Goal: Navigation & Orientation: Find specific page/section

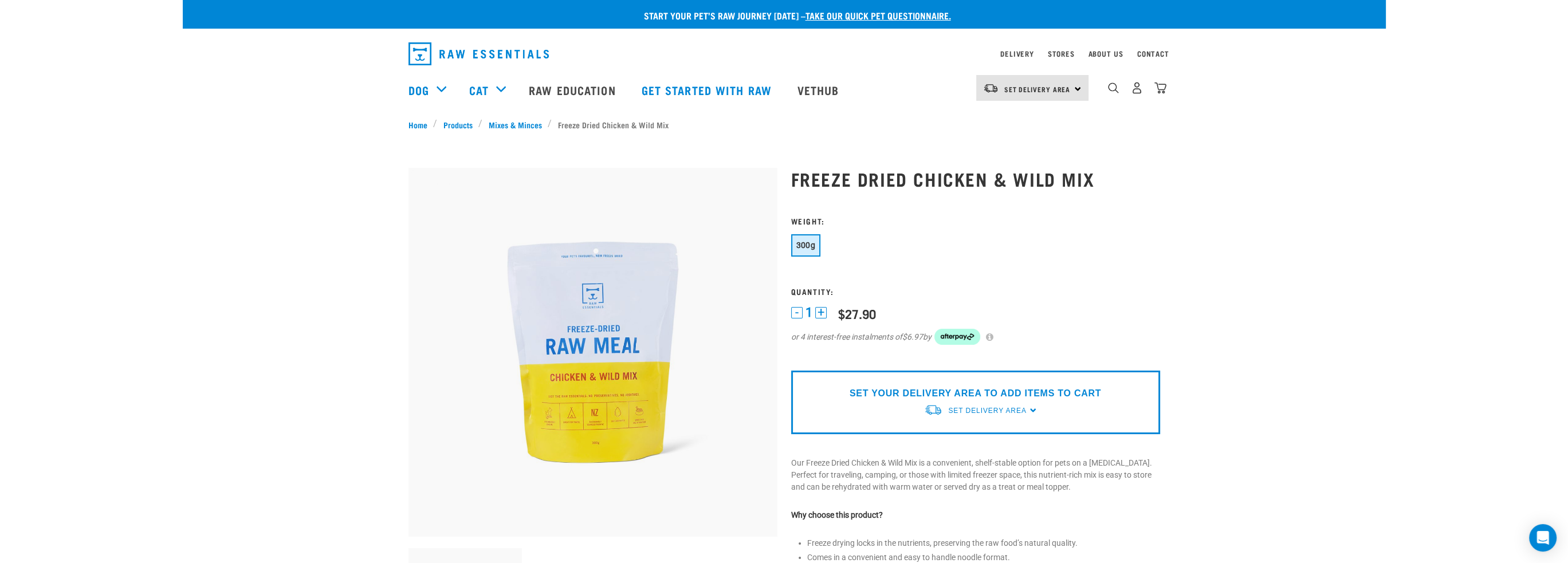
click at [334, 283] on div "Start your pet’s raw journey today – take our quick pet questionnaire. Delivery…" at bounding box center [784, 552] width 1203 height 1105
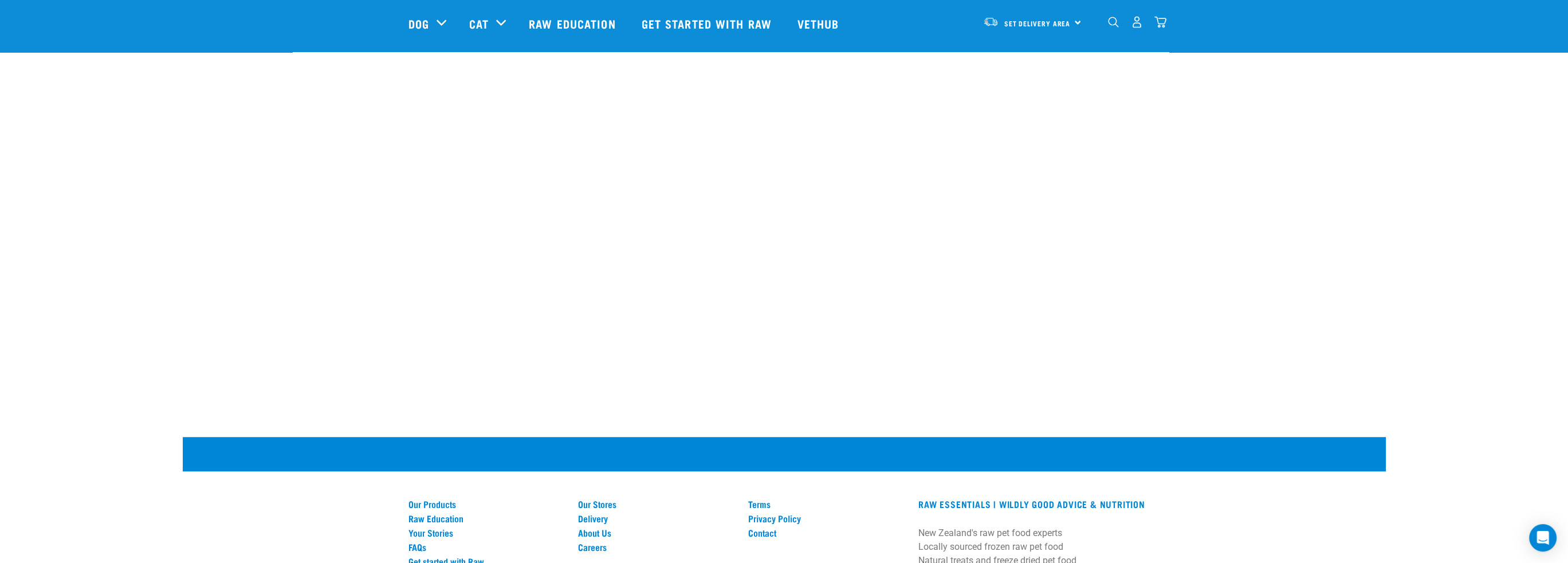
scroll to position [1183, 0]
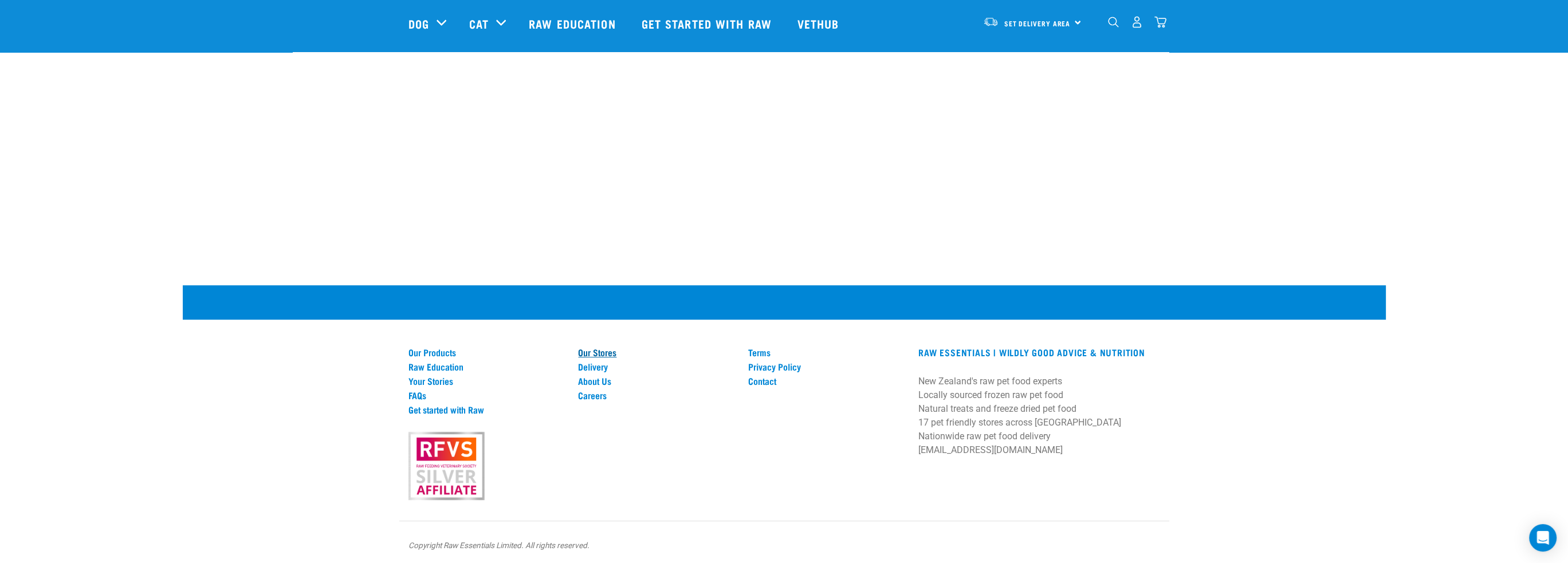
click at [596, 351] on link "Our Stores" at bounding box center [656, 352] width 157 height 11
